Goal: Check status: Check status

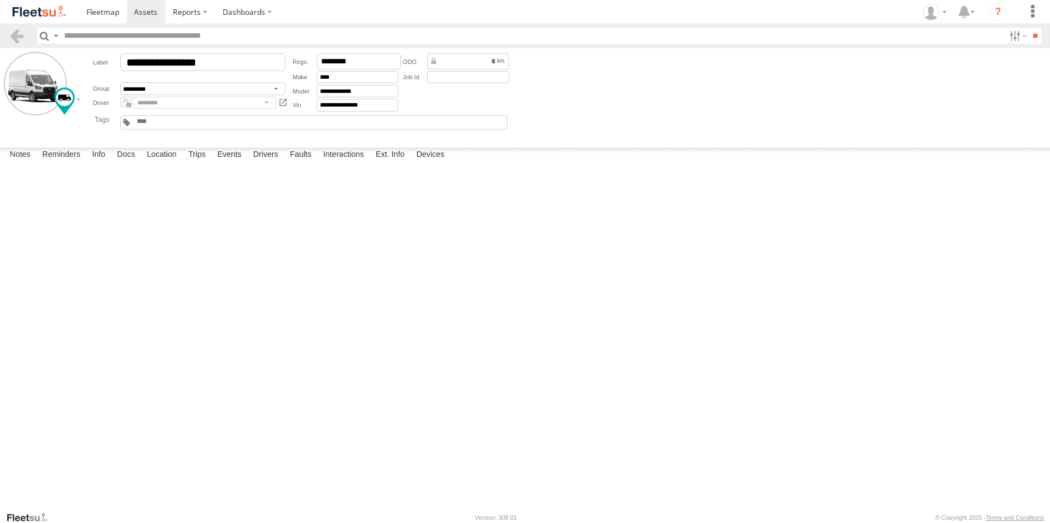
scroll to position [4373, 0]
click at [130, 11] on link at bounding box center [146, 12] width 39 height 24
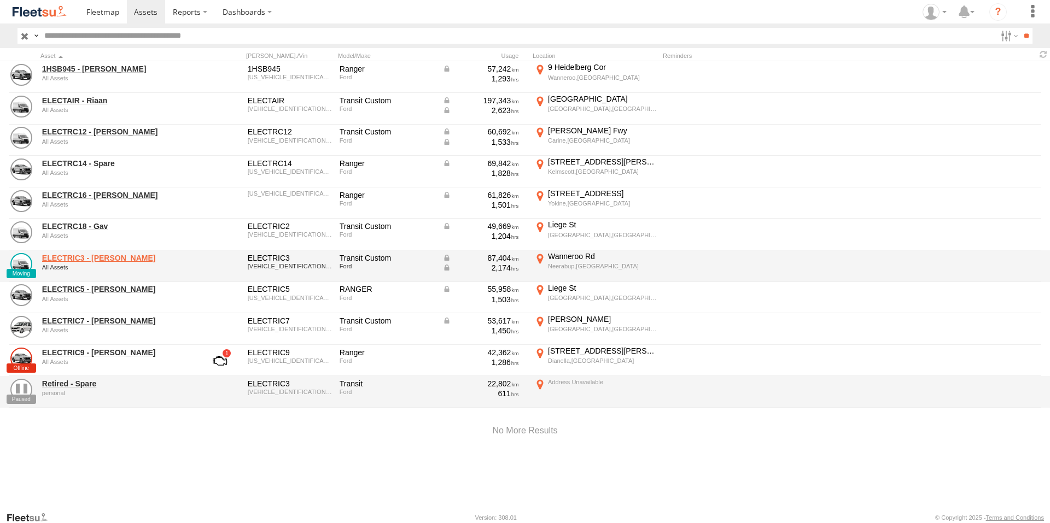
click at [90, 261] on link "ELECTRIC3 - Leo" at bounding box center [117, 258] width 150 height 10
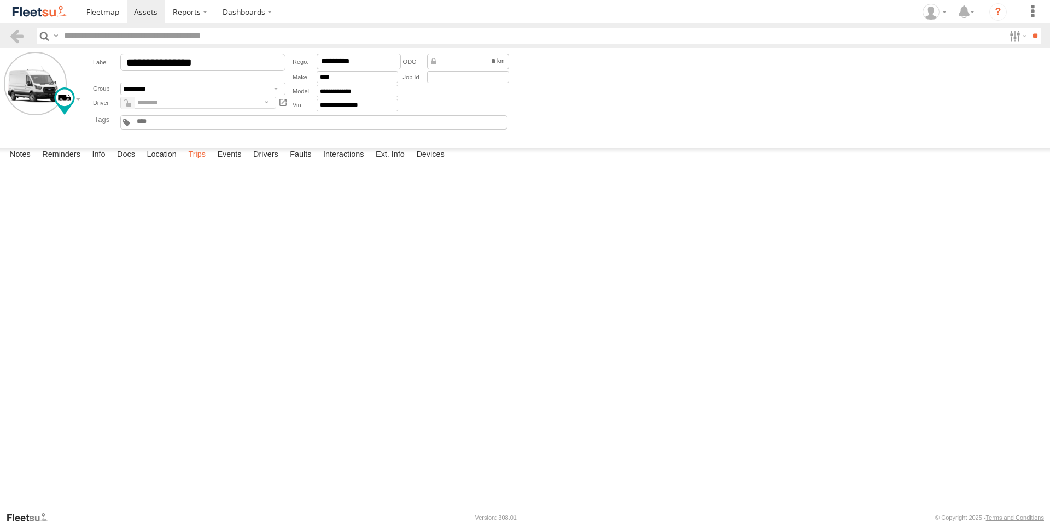
click at [196, 163] on label "Trips" at bounding box center [197, 155] width 28 height 15
click at [223, 163] on label "Events" at bounding box center [229, 155] width 35 height 15
click at [0, 0] on div "104 McLarty Ave" at bounding box center [0, 0] width 0 height 0
click at [0, 0] on img "Click to see this area on Google Maps" at bounding box center [0, 0] width 0 height 0
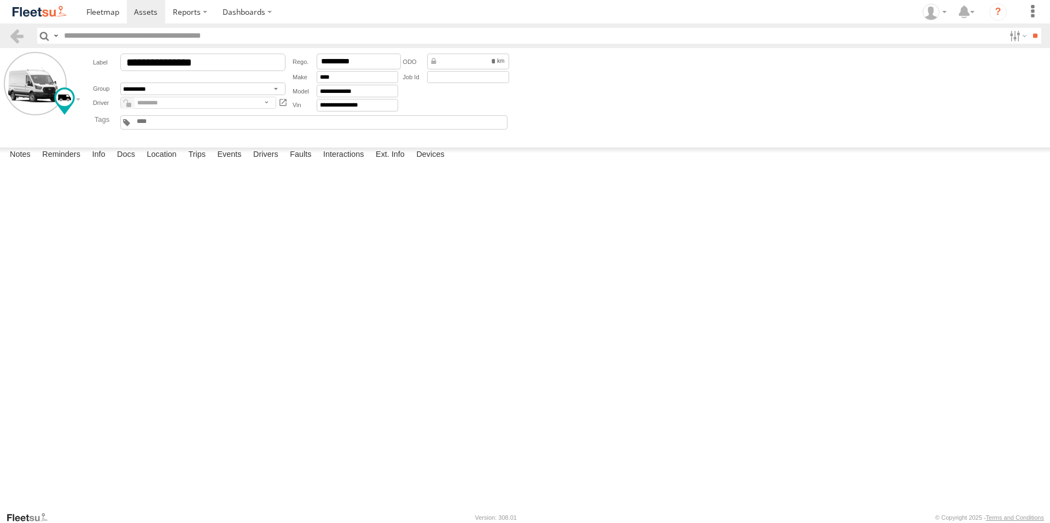
click at [0, 0] on label "×" at bounding box center [0, 0] width 0 height 0
click at [935, 9] on icon at bounding box center [930, 12] width 16 height 16
click at [937, 71] on link at bounding box center [930, 79] width 40 height 16
click at [938, 77] on span at bounding box center [937, 78] width 19 height 12
